Goal: Information Seeking & Learning: Learn about a topic

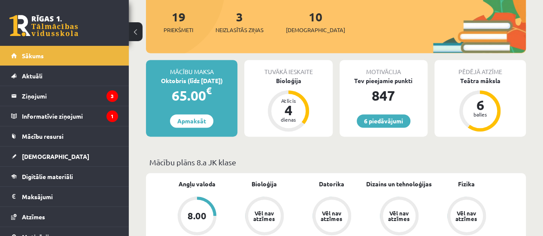
scroll to position [119, 0]
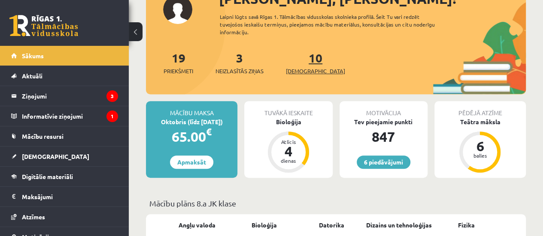
click at [306, 69] on span "[DEMOGRAPHIC_DATA]" at bounding box center [315, 71] width 59 height 9
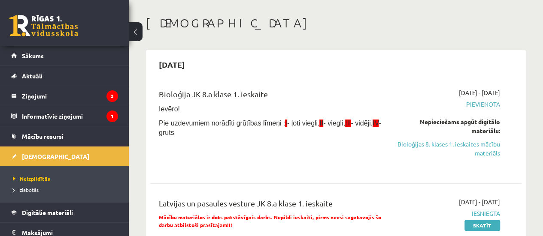
scroll to position [51, 0]
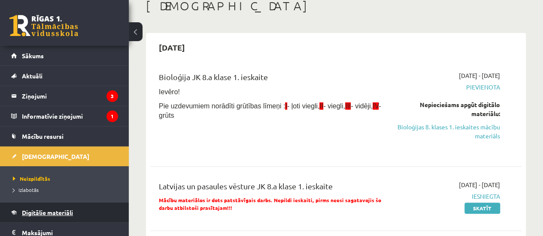
click at [52, 211] on span "Digitālie materiāli" at bounding box center [47, 213] width 51 height 8
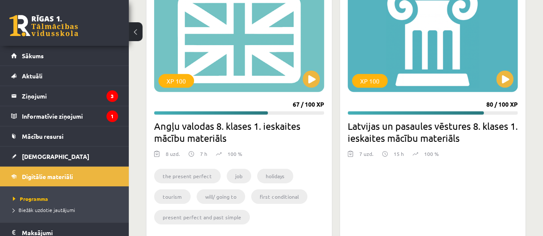
scroll to position [1270, 0]
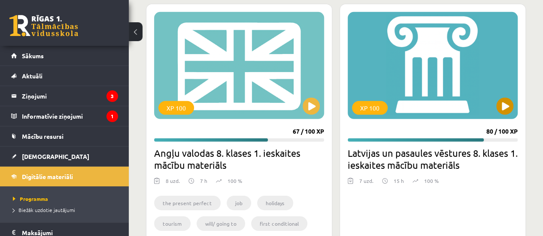
click at [434, 92] on div "XP 100" at bounding box center [433, 65] width 170 height 107
click at [395, 156] on h2 "Latvijas un pasaules vēstures 8. klases 1. ieskaites mācību materiāls" at bounding box center [433, 159] width 170 height 24
click at [447, 156] on h2 "Latvijas un pasaules vēstures 8. klases 1. ieskaites mācību materiāls" at bounding box center [433, 159] width 170 height 24
click at [439, 79] on div "XP 100" at bounding box center [433, 65] width 170 height 107
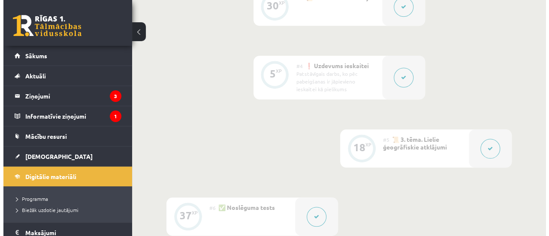
scroll to position [379, 0]
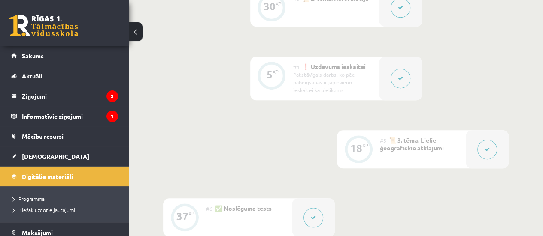
click at [326, 75] on div "Patstāvīgais darbs, ko pēc pabeigšanas ir jāpievieno ieskaitei kā pielikums" at bounding box center [332, 82] width 79 height 23
click at [399, 77] on icon at bounding box center [400, 78] width 5 height 5
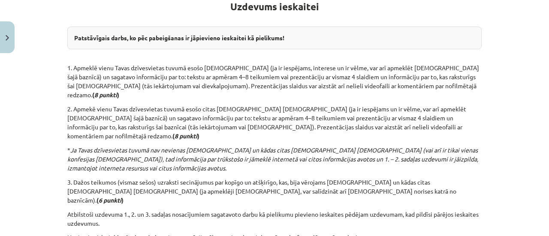
scroll to position [0, 0]
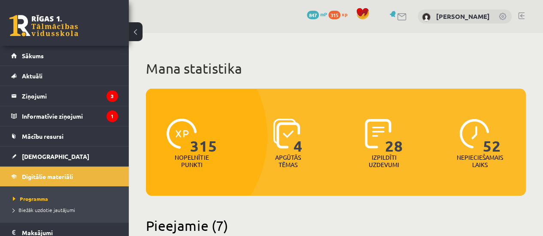
click at [519, 16] on link at bounding box center [521, 15] width 6 height 7
